Goal: Find specific page/section: Find specific page/section

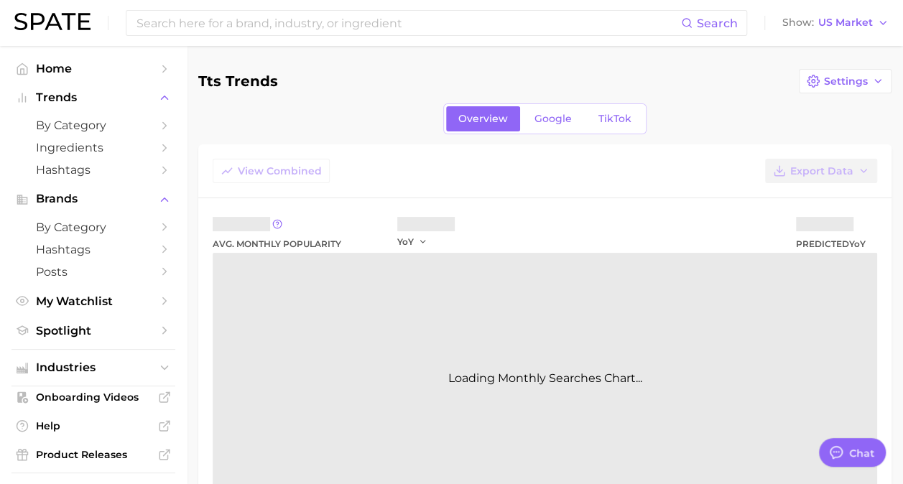
type textarea "x"
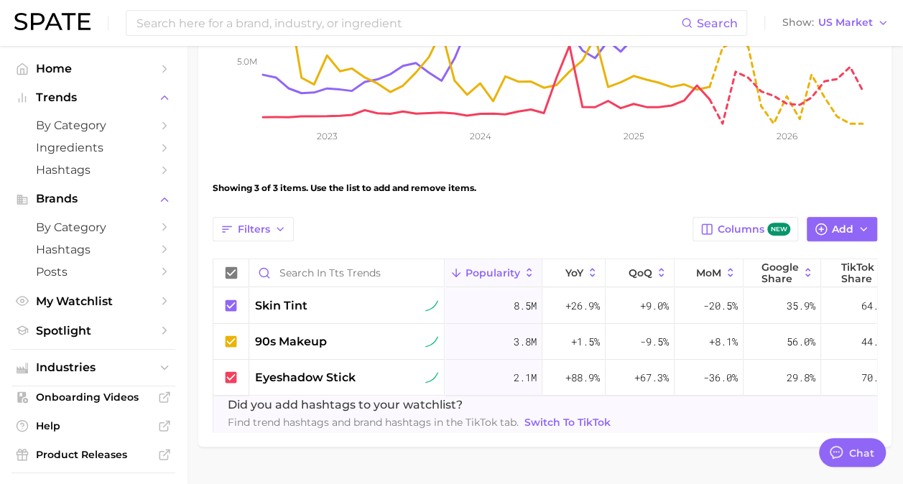
scroll to position [345, 0]
click at [85, 121] on span "by Category" at bounding box center [93, 125] width 115 height 14
